Goal: Task Accomplishment & Management: Use online tool/utility

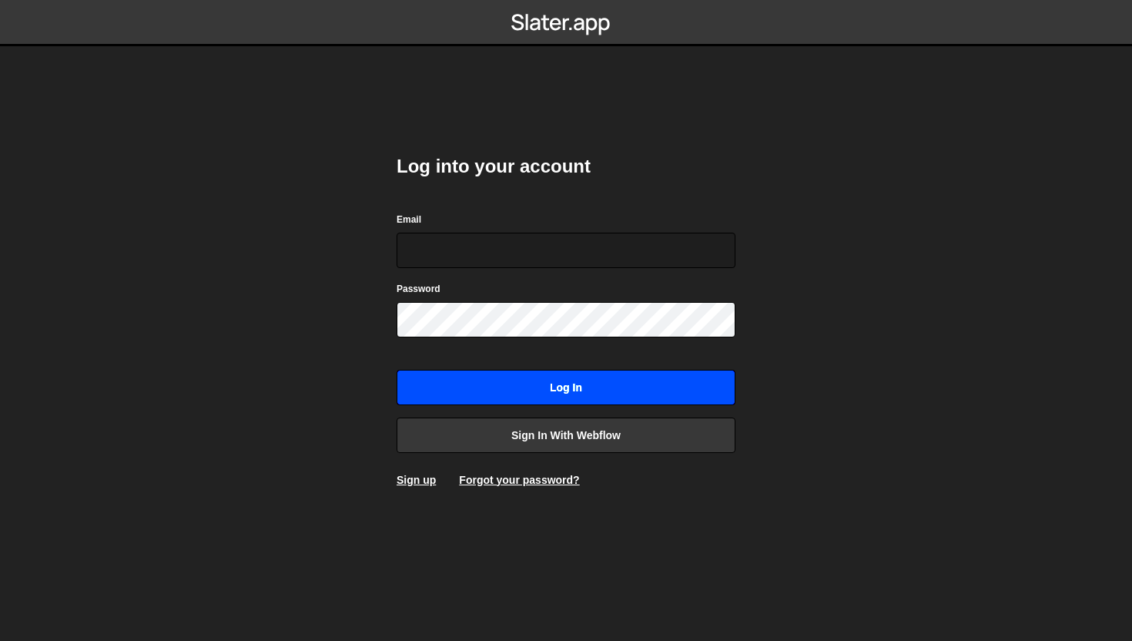
type input "connect@dotfun.co"
click at [508, 397] on input "Log in" at bounding box center [566, 387] width 339 height 35
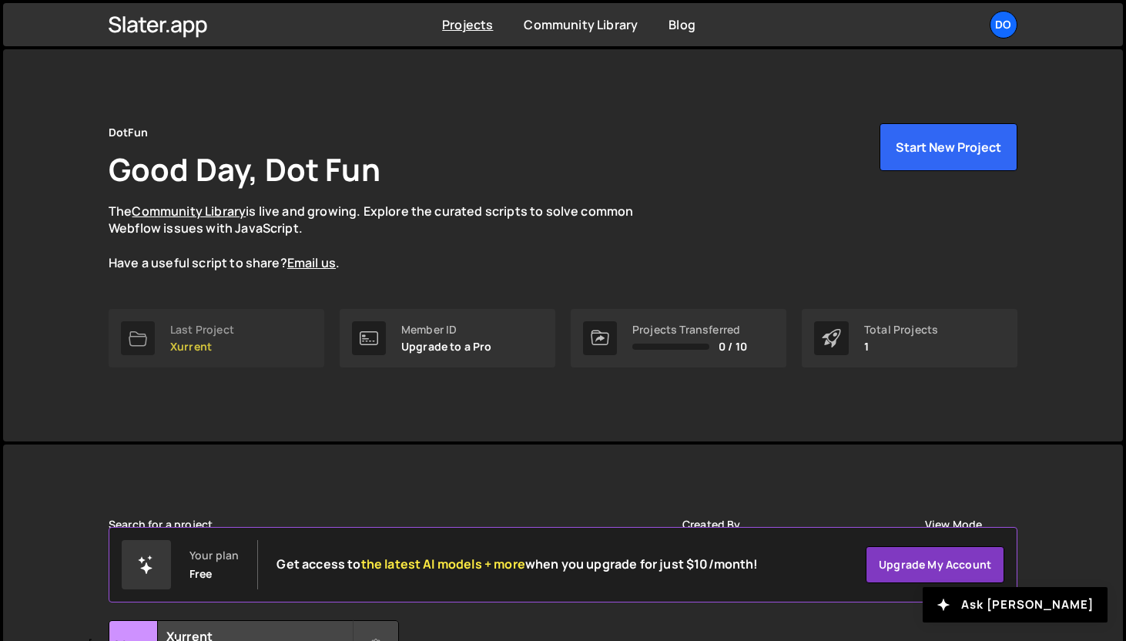
click at [161, 339] on link "Last Project Xurrent" at bounding box center [217, 338] width 216 height 59
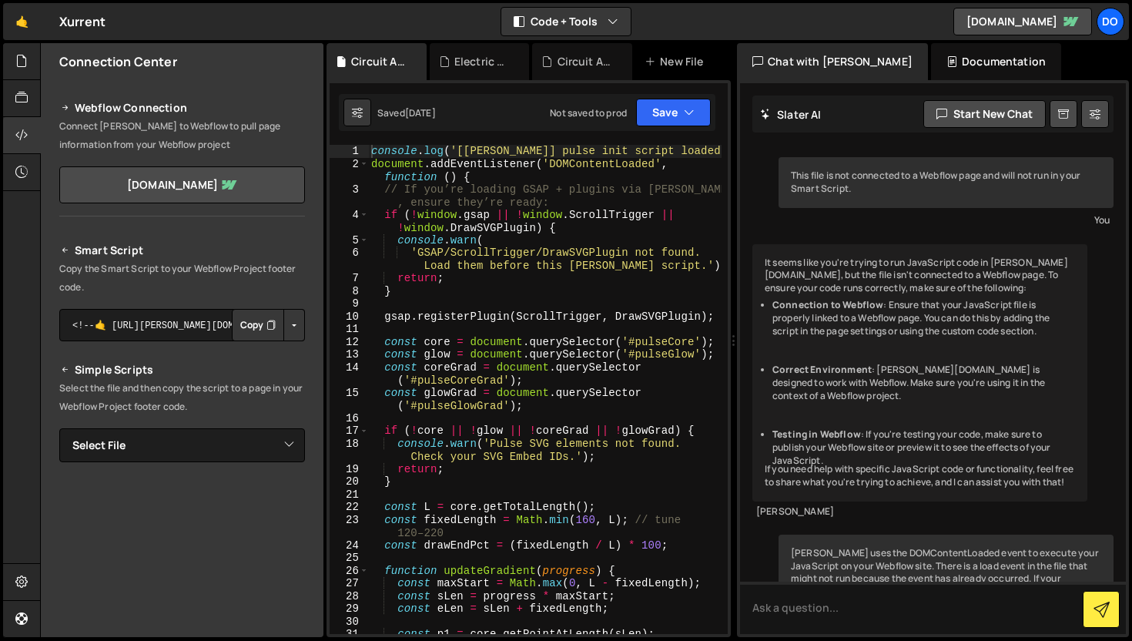
scroll to position [518, 0]
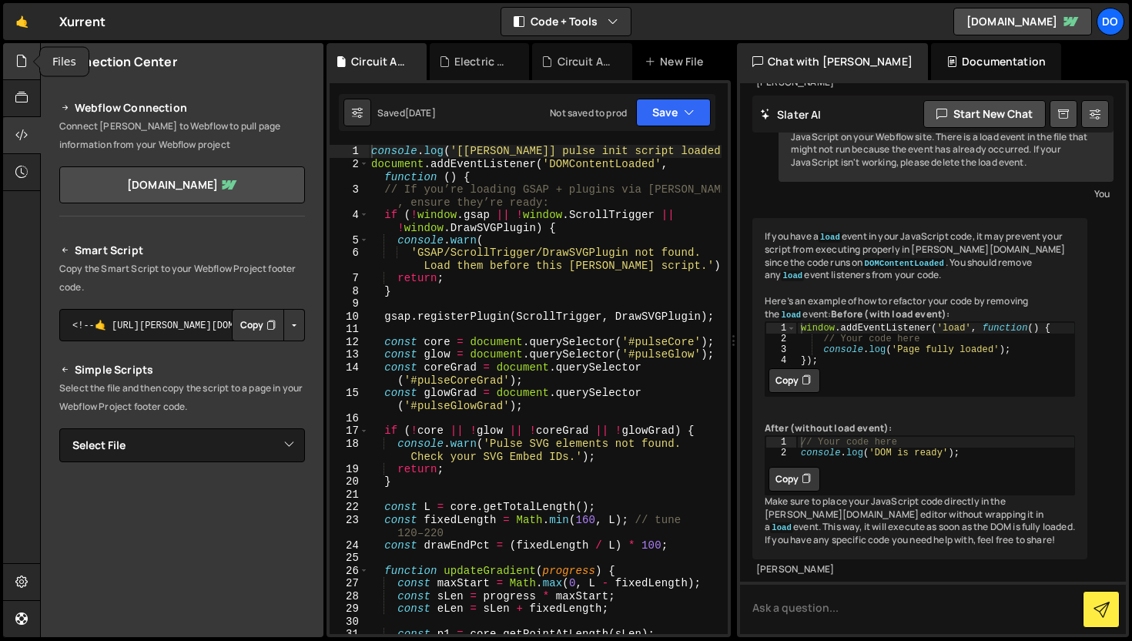
click at [21, 52] on icon at bounding box center [21, 60] width 12 height 17
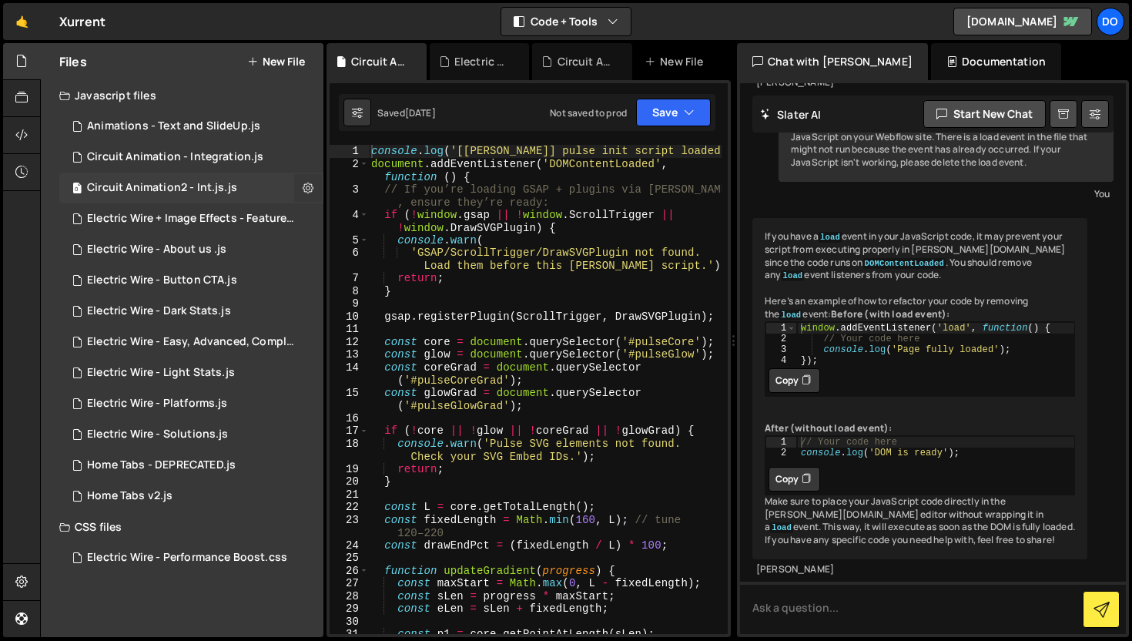
click at [303, 185] on icon at bounding box center [308, 187] width 11 height 15
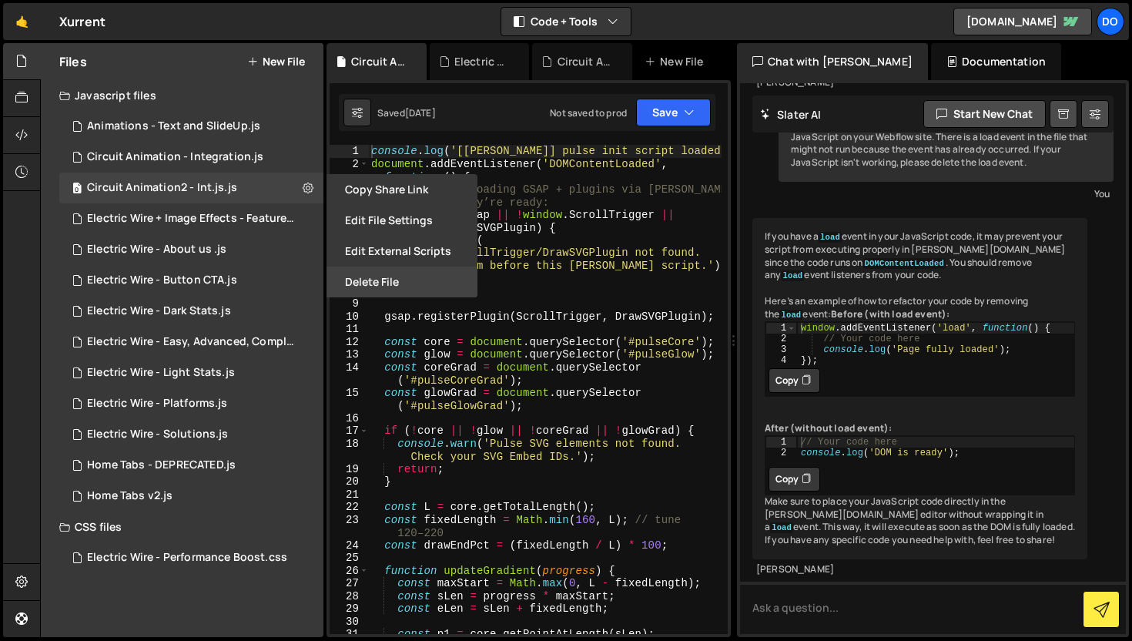
click at [410, 288] on button "Delete File" at bounding box center [402, 282] width 151 height 31
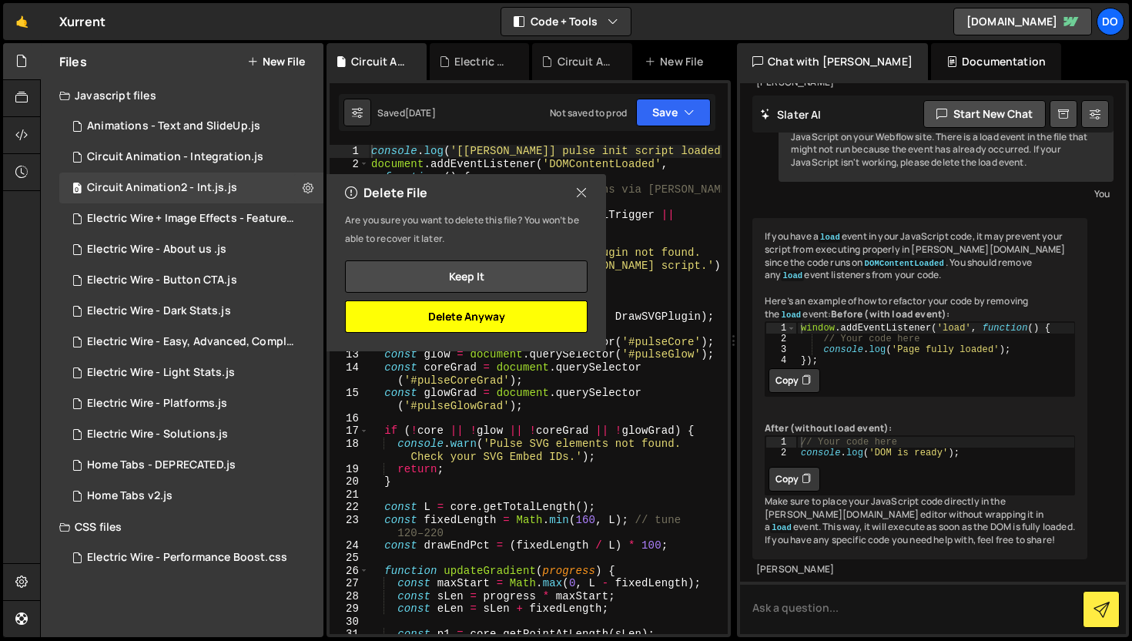
click at [531, 314] on button "Delete Anyway" at bounding box center [466, 316] width 243 height 32
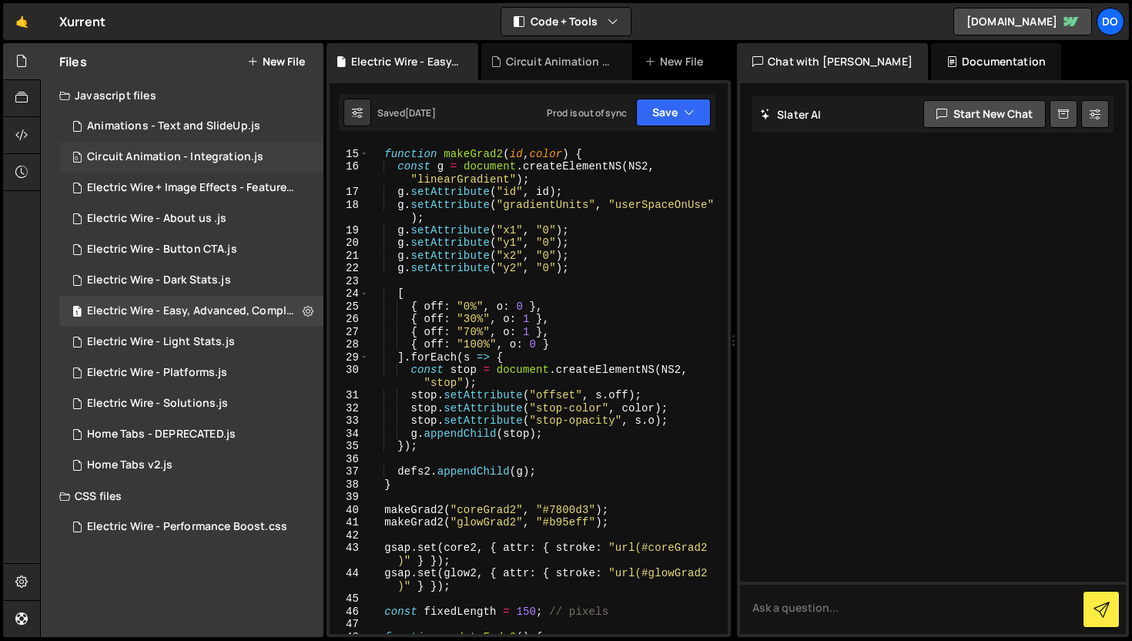
click at [243, 163] on div "Circuit Animation - Integration.js" at bounding box center [175, 157] width 176 height 14
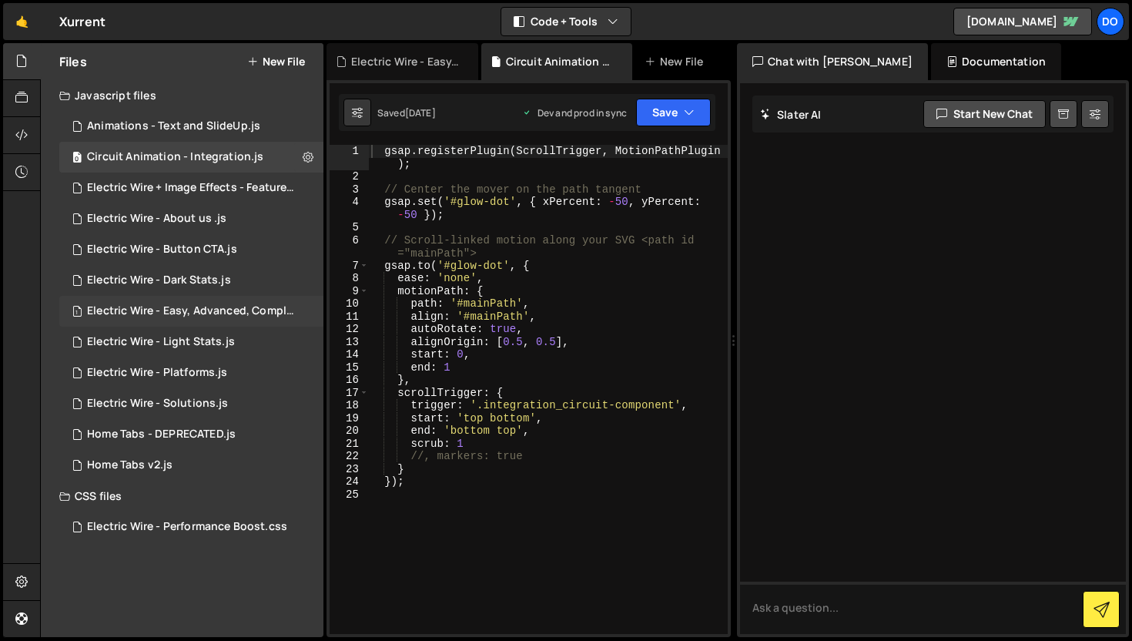
click at [186, 315] on div "Electric Wire - Easy, Advanced, Complete.js" at bounding box center [193, 311] width 213 height 14
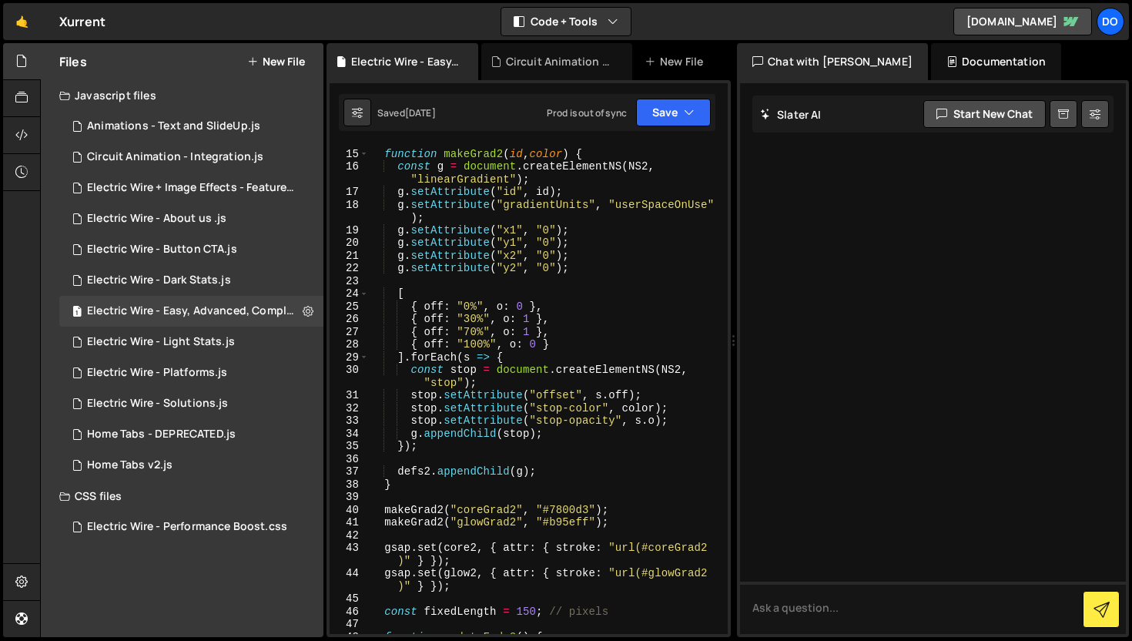
click at [603, 348] on div "function makeGrad2 ( id , color ) { const g = document . createElementNS ( NS2 …" at bounding box center [545, 392] width 354 height 515
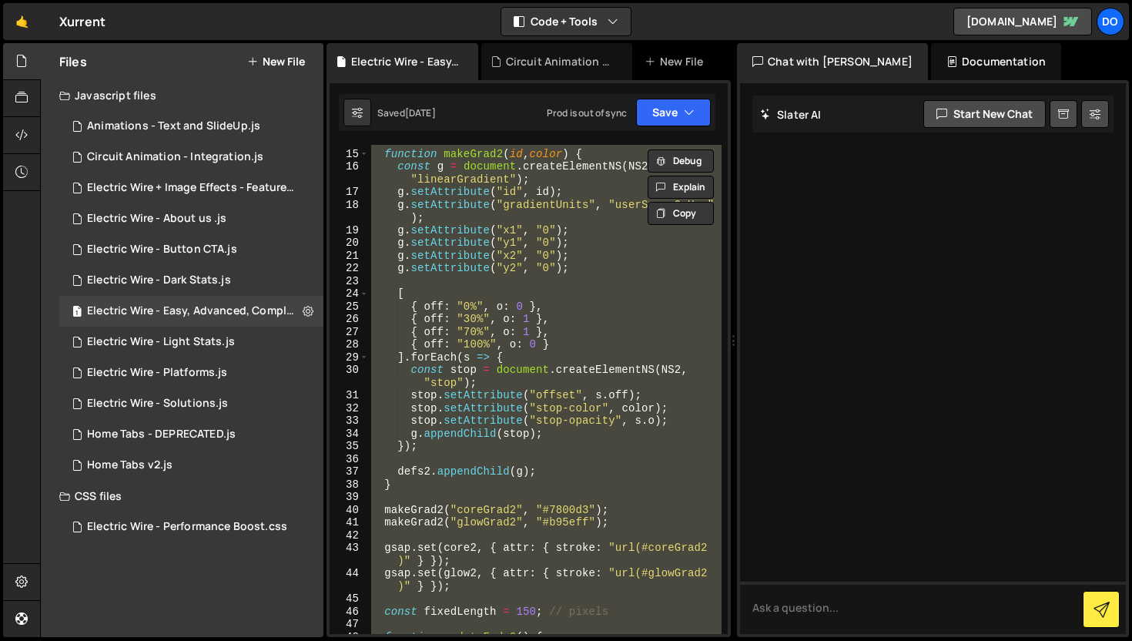
click at [603, 348] on div "function makeGrad2 ( id , color ) { const g = document . createElementNS ( NS2 …" at bounding box center [545, 392] width 354 height 515
type textarea "{ off: "100%", o: 0 }"
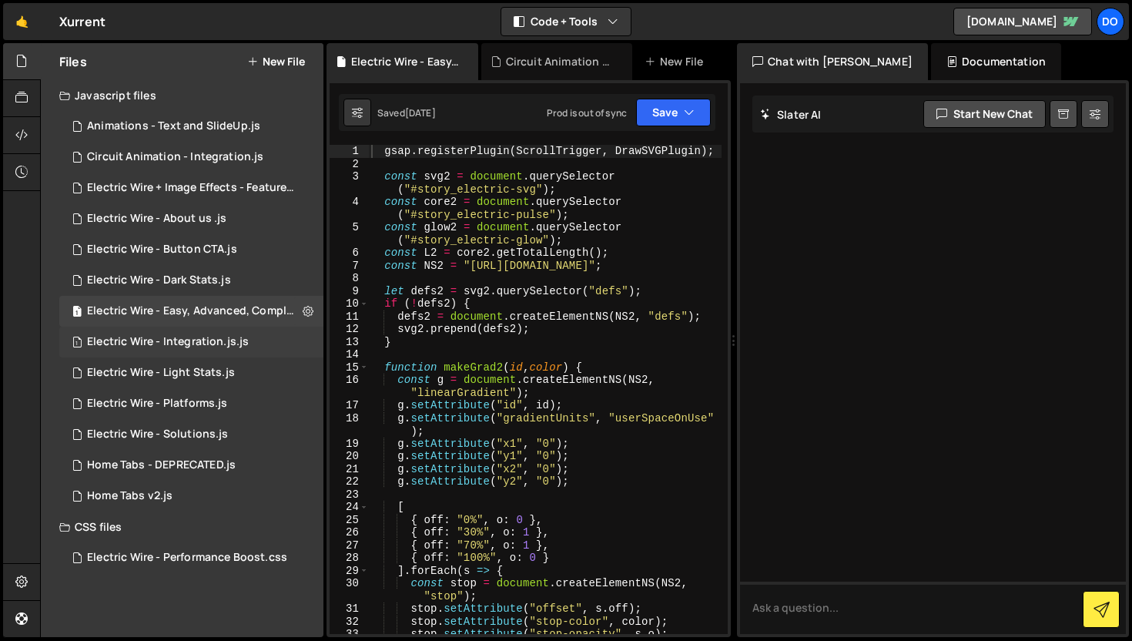
click at [293, 341] on div "1 Electric Wire - Integration.js.js 0" at bounding box center [191, 342] width 264 height 31
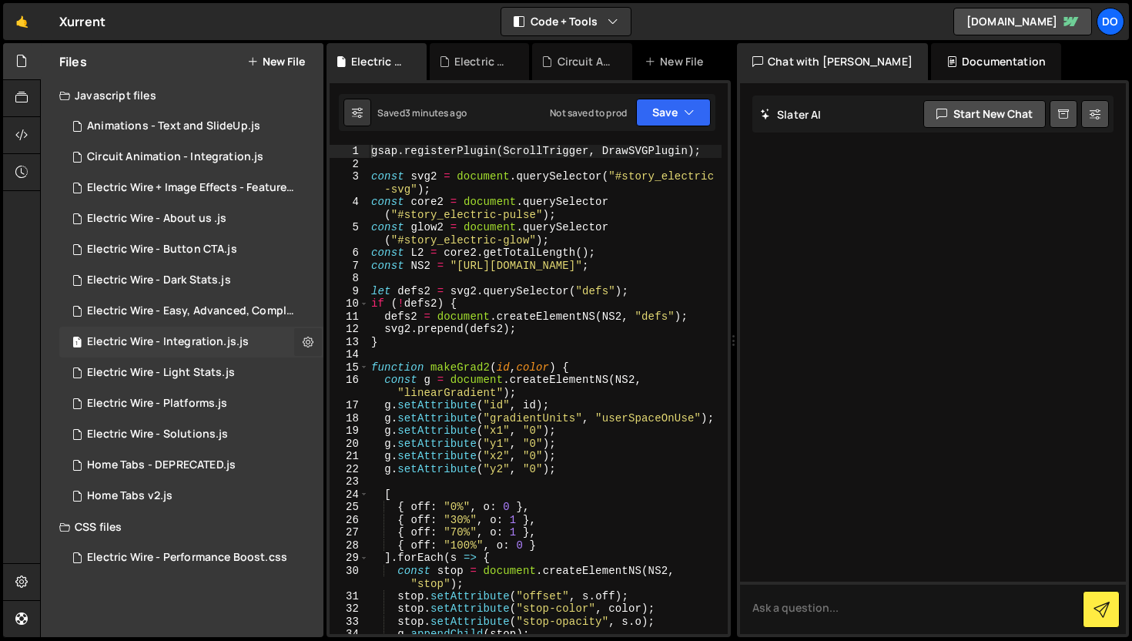
click at [307, 340] on icon at bounding box center [308, 341] width 11 height 15
type input "Electric Wire - Integration.js"
radio input "true"
checkbox input "true"
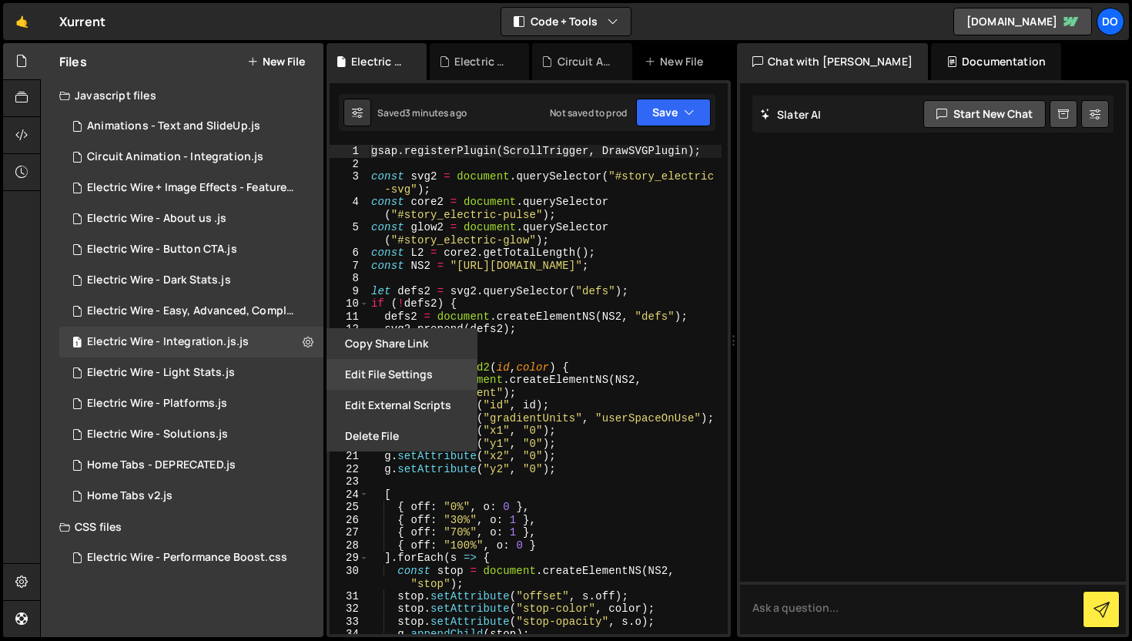
click at [368, 364] on button "Edit File Settings" at bounding box center [402, 374] width 151 height 31
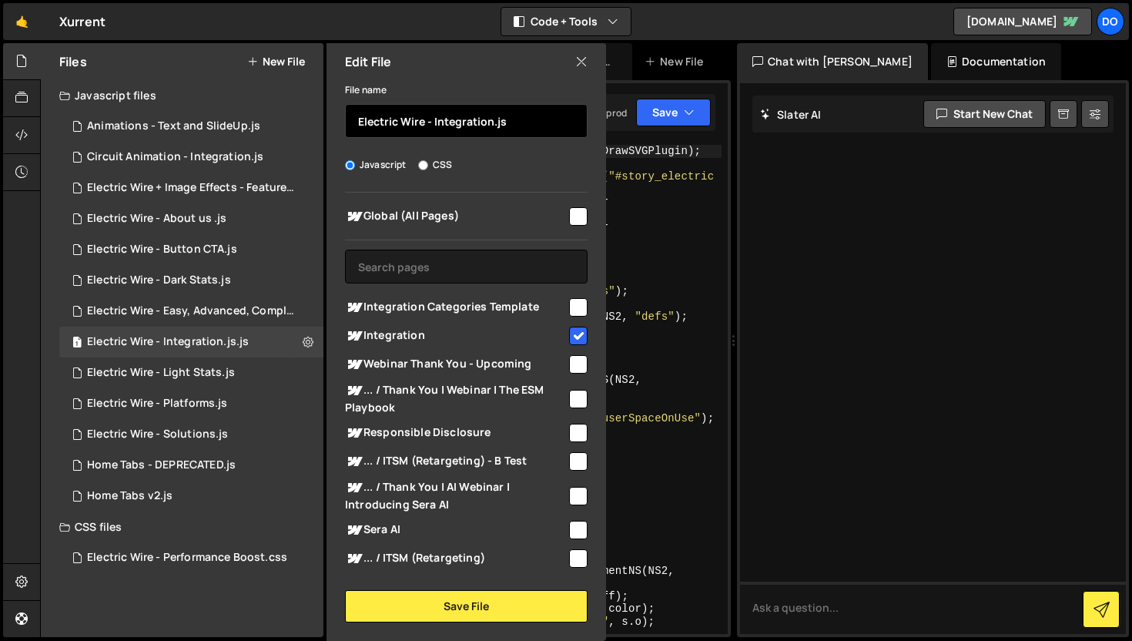
click at [524, 126] on input "Electric Wire - Integration.js" at bounding box center [466, 121] width 243 height 34
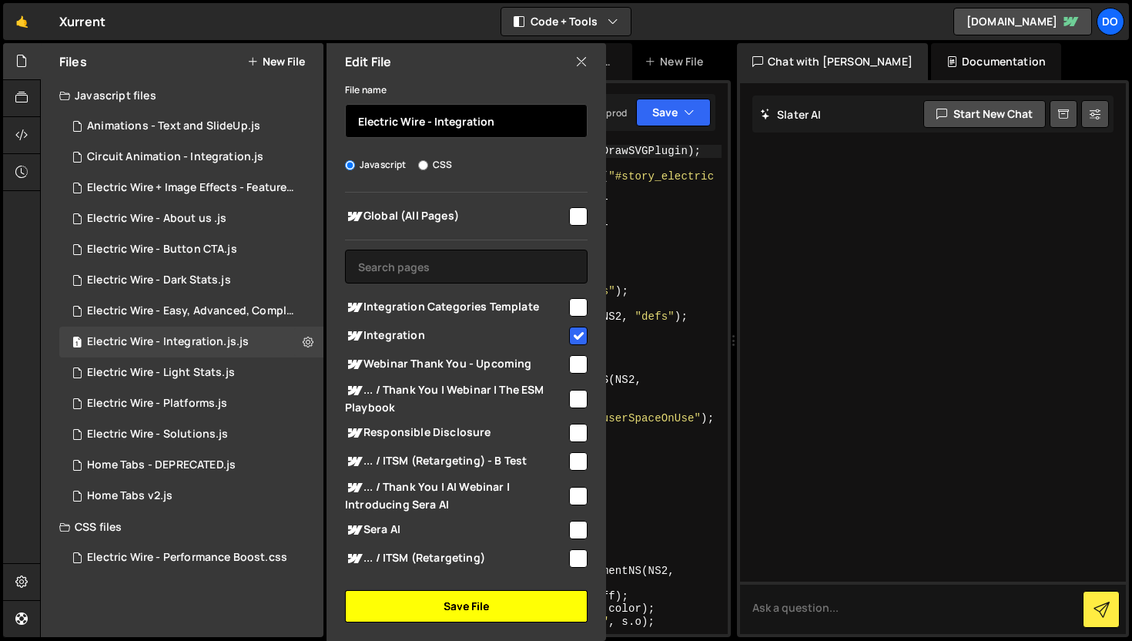
type input "Electric Wire - Integration"
click at [451, 602] on button "Save File" at bounding box center [466, 606] width 243 height 32
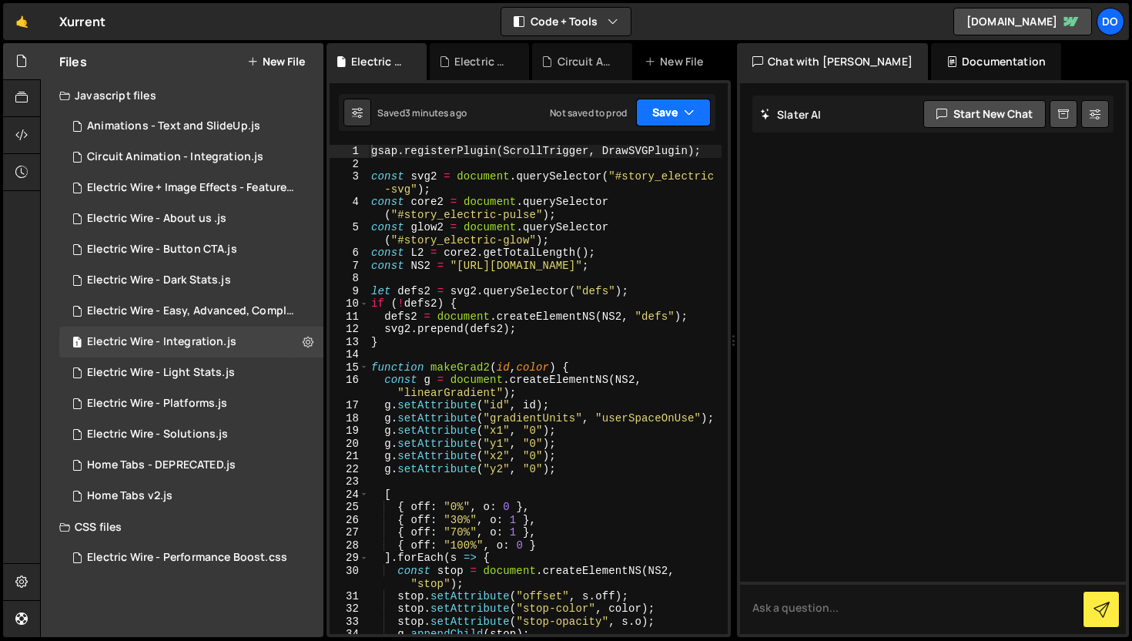
click at [676, 118] on button "Save" at bounding box center [673, 113] width 75 height 28
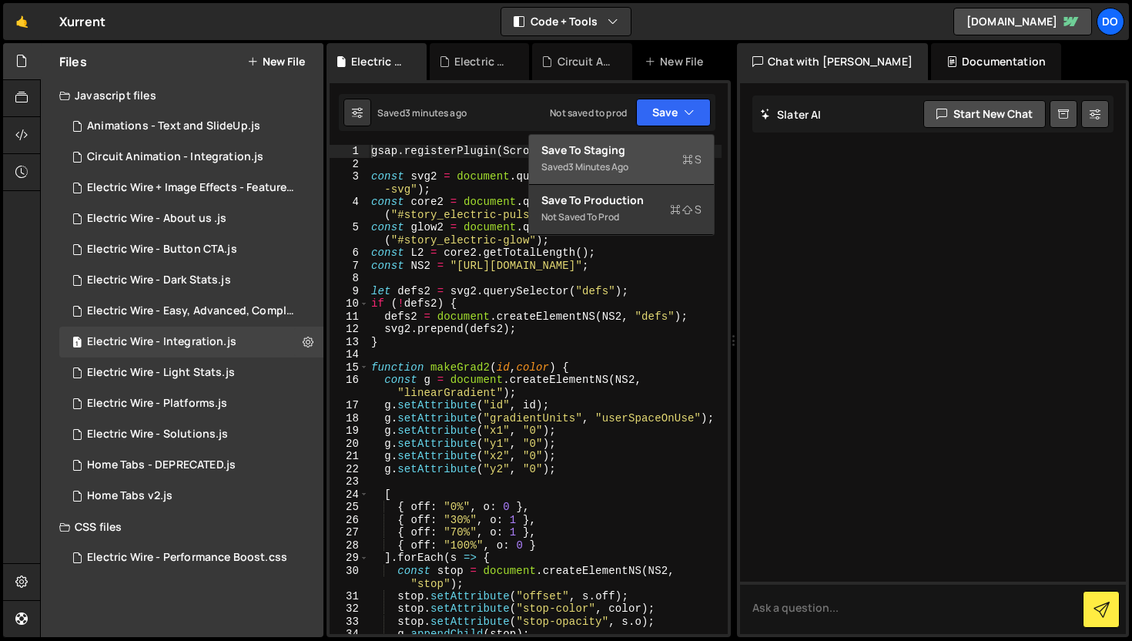
click at [666, 135] on button "Save to Staging S Saved 3 minutes ago" at bounding box center [621, 160] width 185 height 50
